Goal: Information Seeking & Learning: Find specific fact

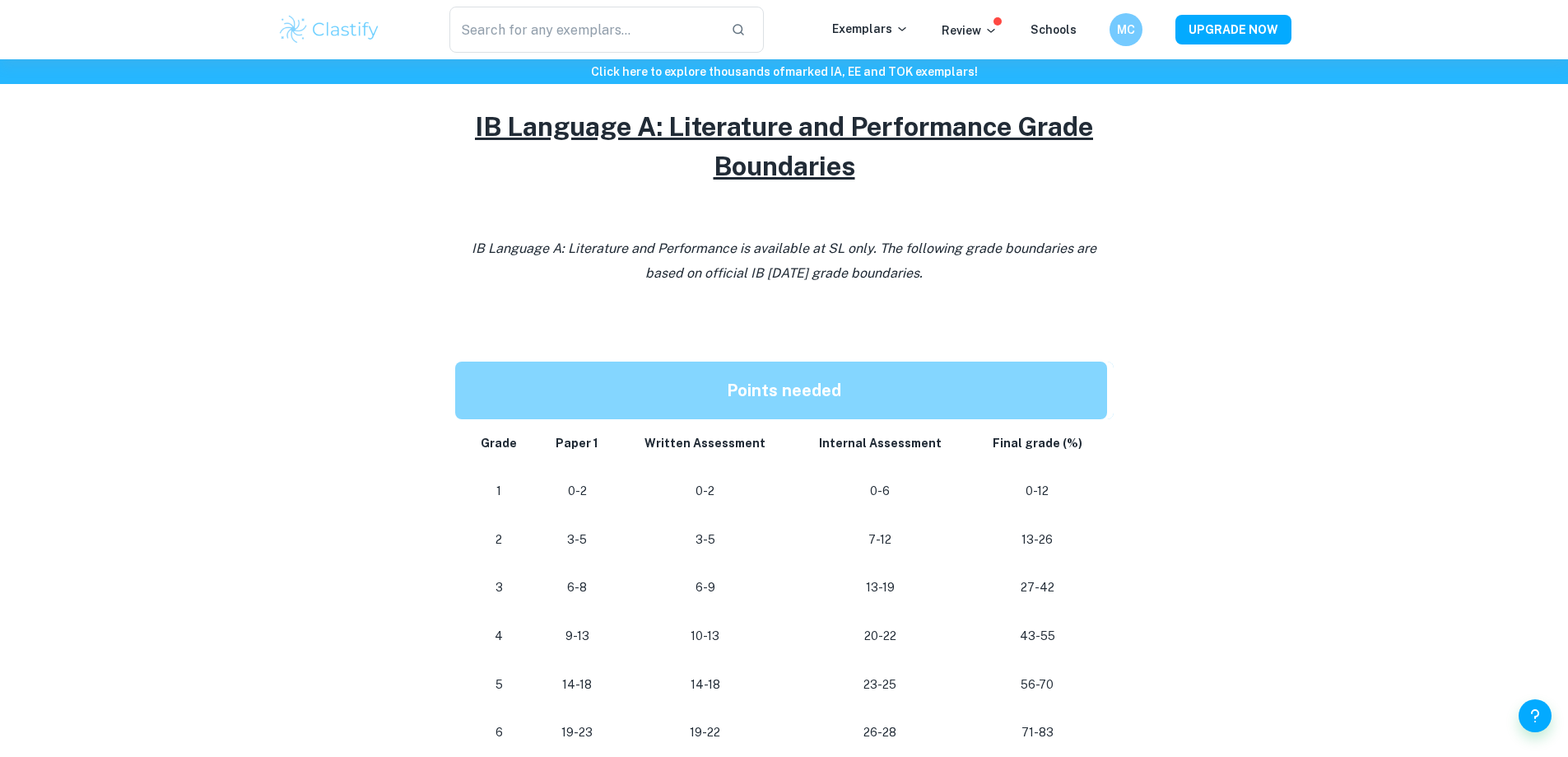
scroll to position [906, 0]
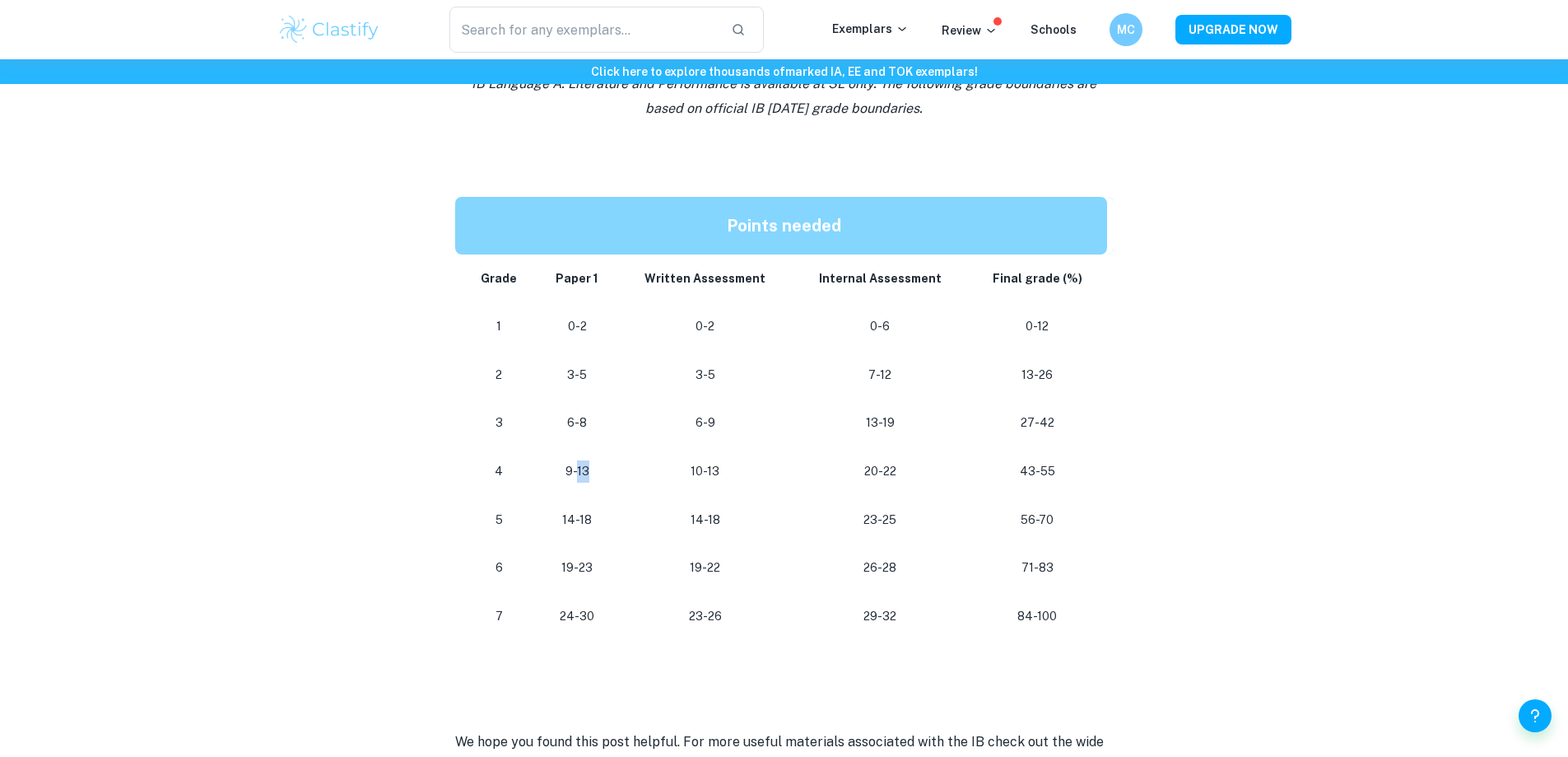
drag, startPoint x: 582, startPoint y: 478, endPoint x: 597, endPoint y: 478, distance: 15.0
click at [597, 478] on p "9-13" at bounding box center [576, 471] width 55 height 22
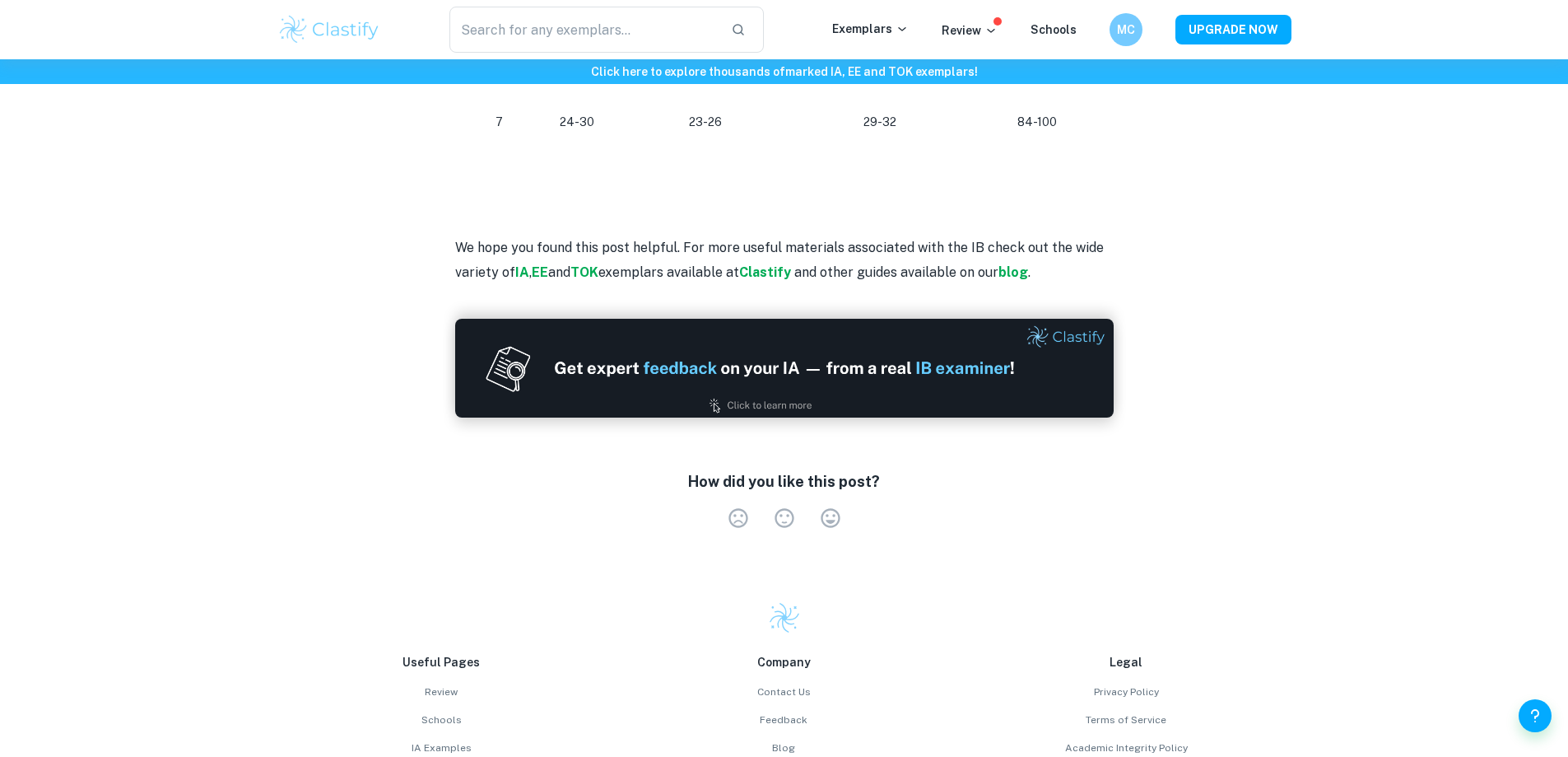
scroll to position [988, 0]
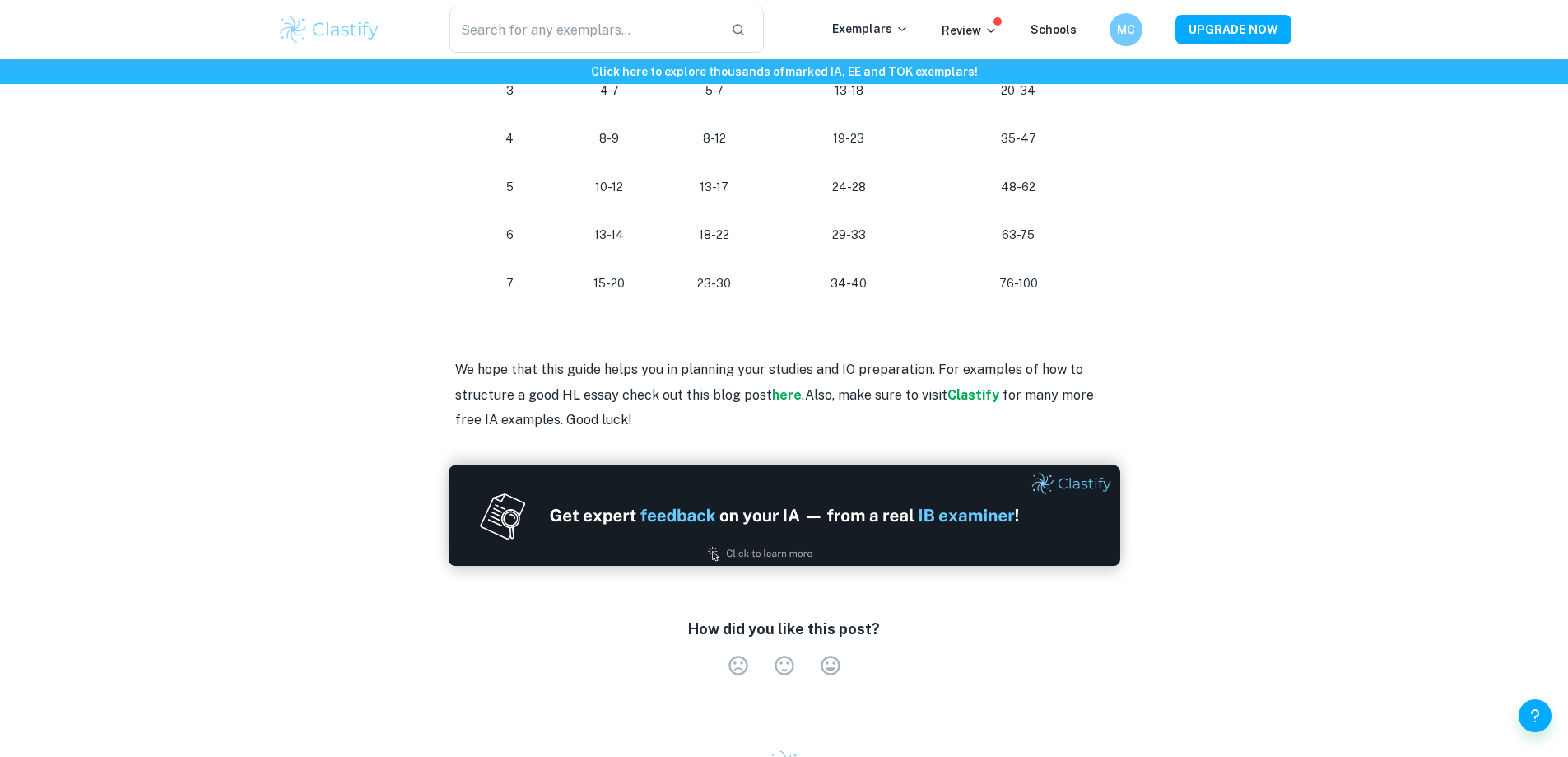
scroll to position [2058, 0]
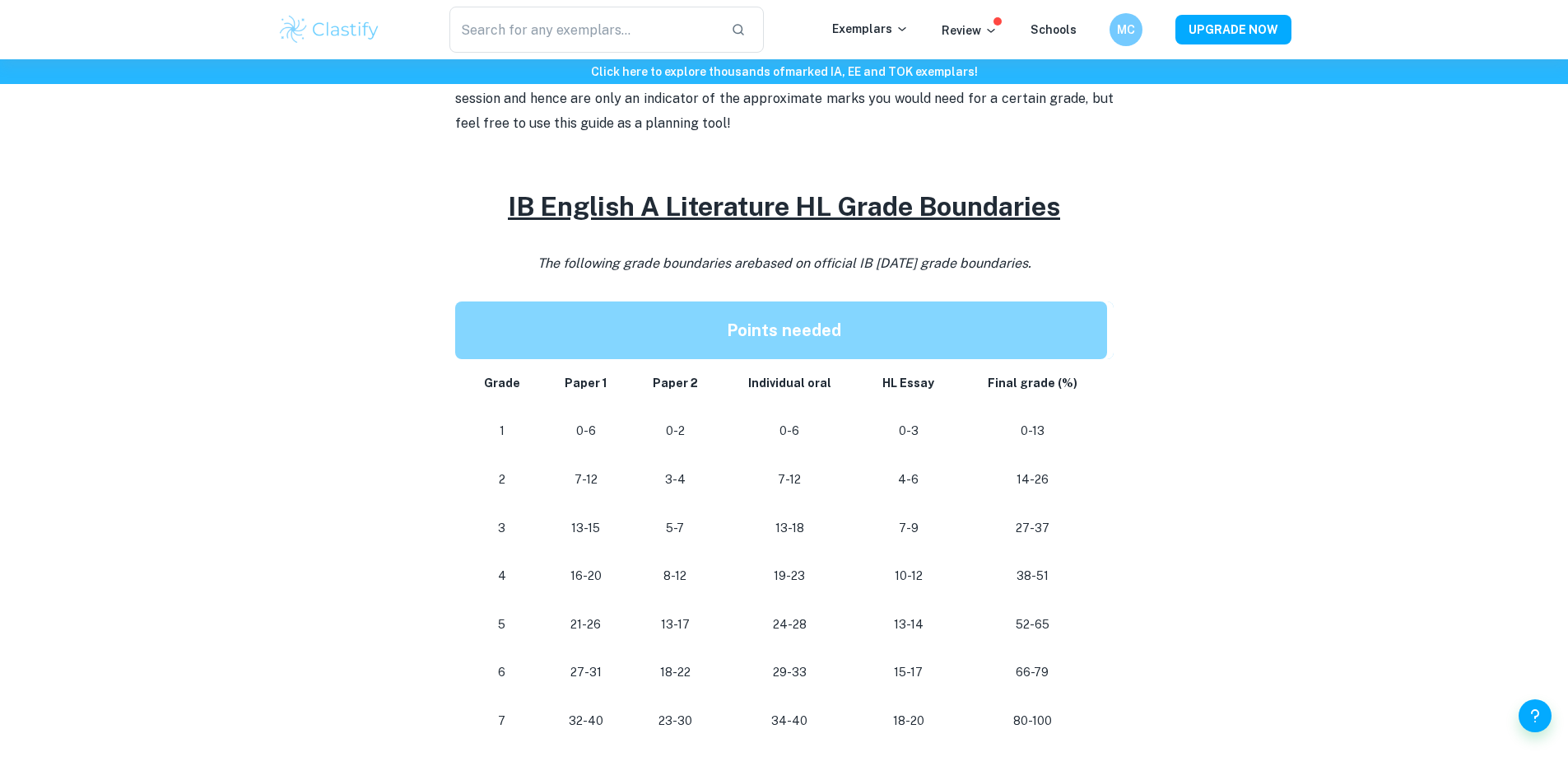
scroll to position [741, 0]
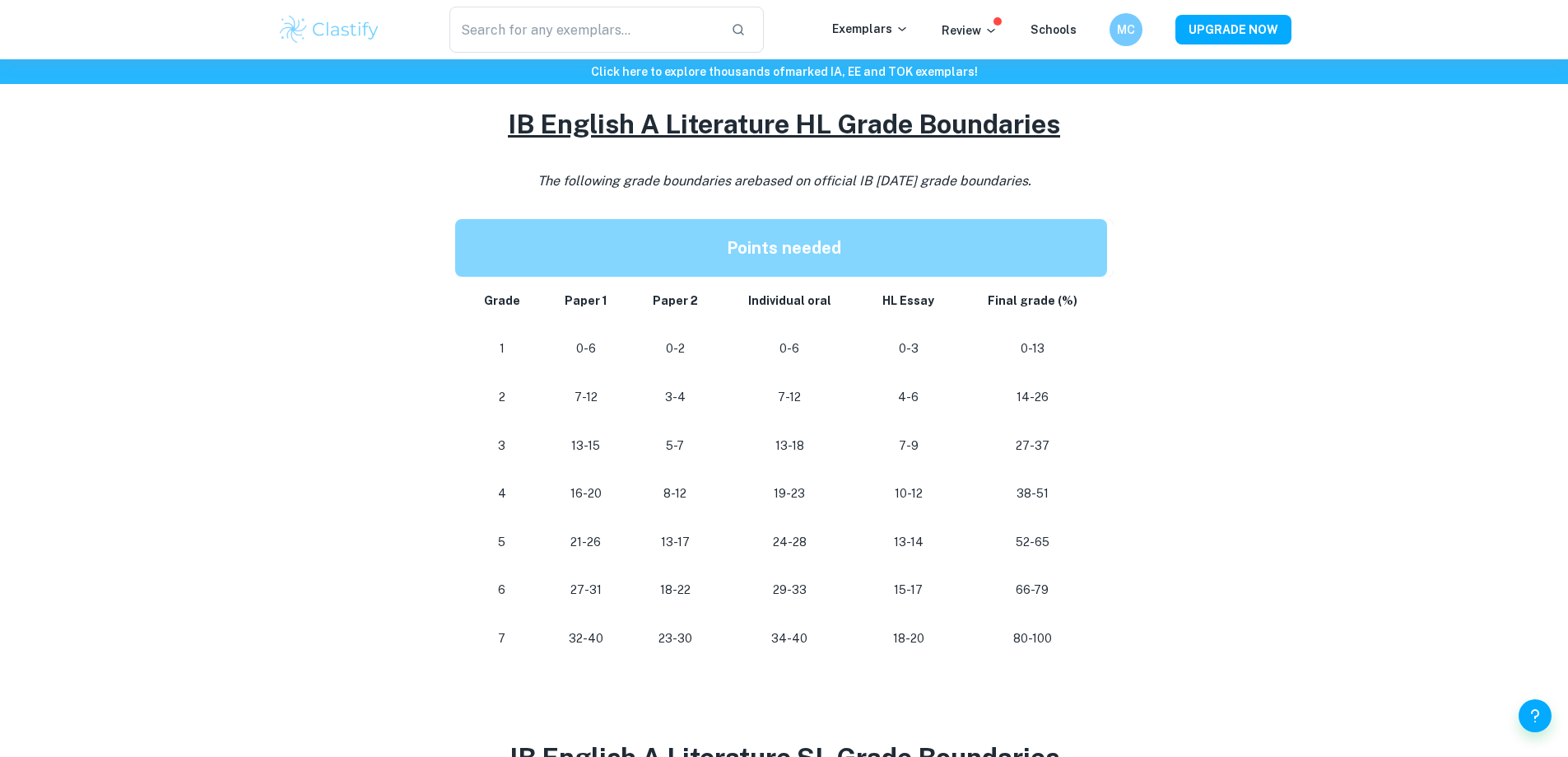
drag, startPoint x: 567, startPoint y: 487, endPoint x: 574, endPoint y: 471, distance: 17.5
click at [574, 477] on td "16-20" at bounding box center [585, 493] width 87 height 48
drag, startPoint x: 567, startPoint y: 449, endPoint x: 595, endPoint y: 489, distance: 48.8
click at [595, 489] on tbody "Grade Paper 1 Paper 2 Individual oral HL Essay Final grade (%) 1 0-6 0-2 0-6 0-…" at bounding box center [784, 469] width 658 height 386
click at [595, 489] on p "16-20" at bounding box center [586, 493] width 61 height 22
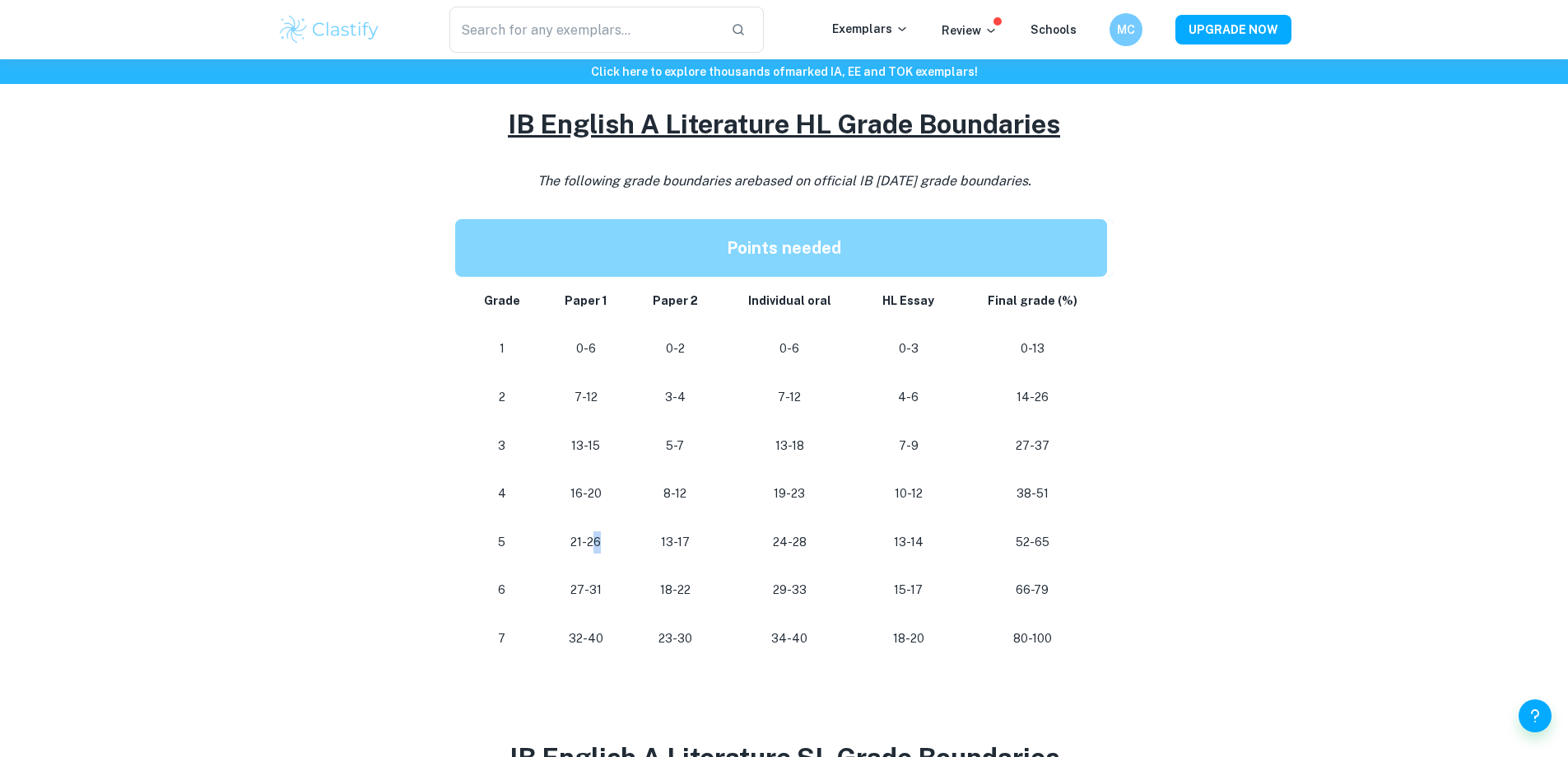
drag, startPoint x: 594, startPoint y: 534, endPoint x: 603, endPoint y: 542, distance: 12.0
click at [603, 542] on p "21-26" at bounding box center [586, 542] width 61 height 22
drag, startPoint x: 603, startPoint y: 542, endPoint x: 552, endPoint y: 523, distance: 54.4
click at [552, 523] on td "21-26" at bounding box center [585, 542] width 87 height 48
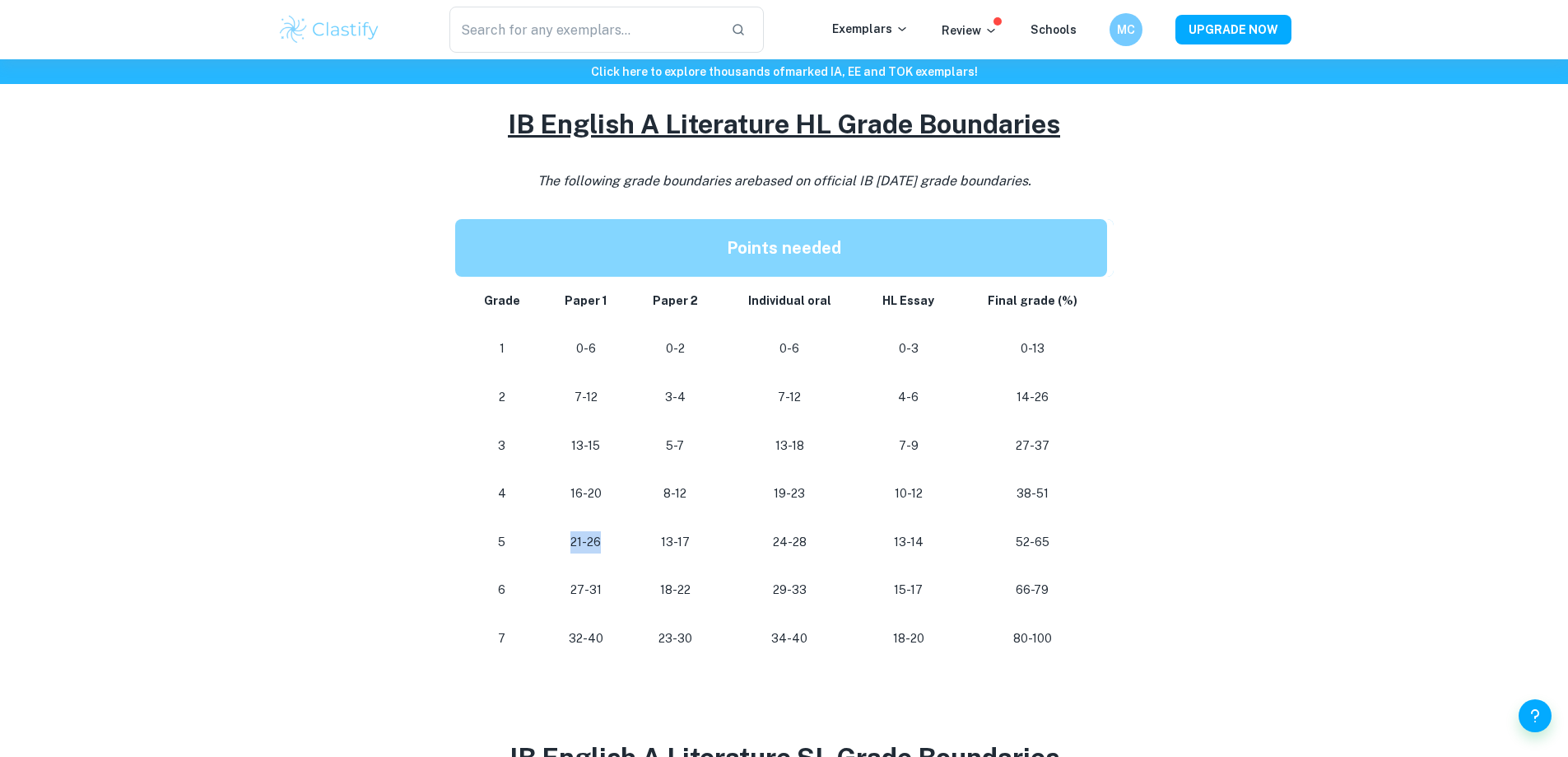
click at [552, 522] on td "21-26" at bounding box center [585, 542] width 87 height 48
click at [473, 335] on td "1" at bounding box center [498, 349] width 87 height 48
